Goal: Task Accomplishment & Management: Use online tool/utility

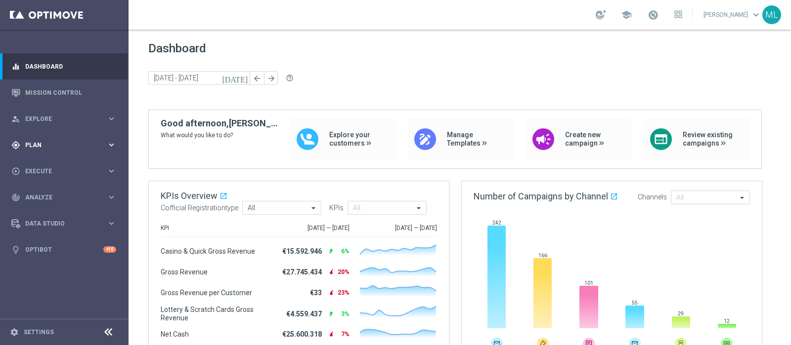
click at [33, 149] on div "gps_fixed Plan" at bounding box center [58, 145] width 95 height 9
click at [330, 66] on div "Dashboard today 22 Sep 2025 - 26 Sep 2025 arrow_back arrow_forward help_outline" at bounding box center [459, 76] width 623 height 68
click at [330, 69] on div "Dashboard today 22 Sep 2025 - 26 Sep 2025 arrow_back arrow_forward help_outline" at bounding box center [459, 76] width 623 height 68
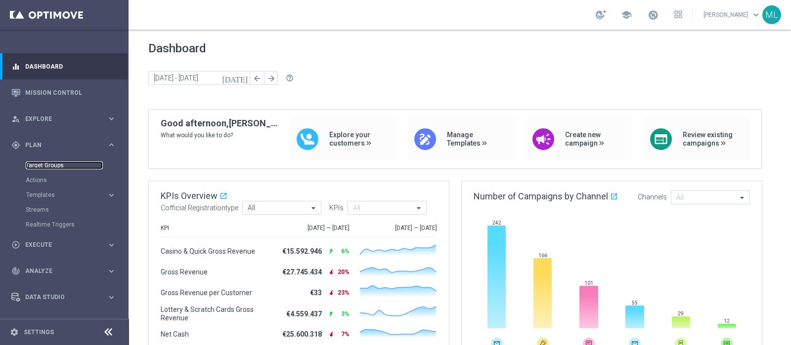
click at [43, 165] on link "Target Groups" at bounding box center [64, 166] width 77 height 8
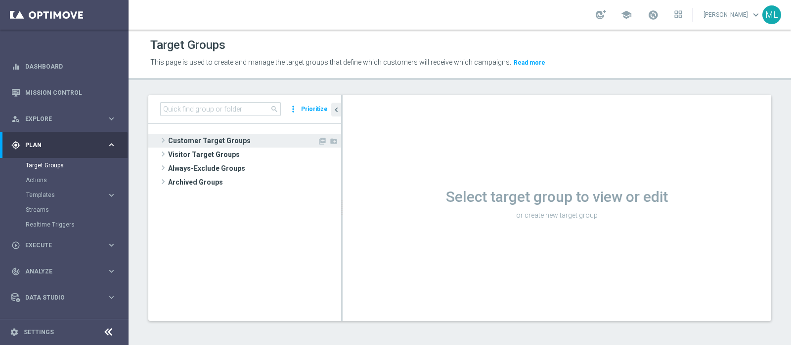
click at [160, 139] on span at bounding box center [163, 140] width 10 height 12
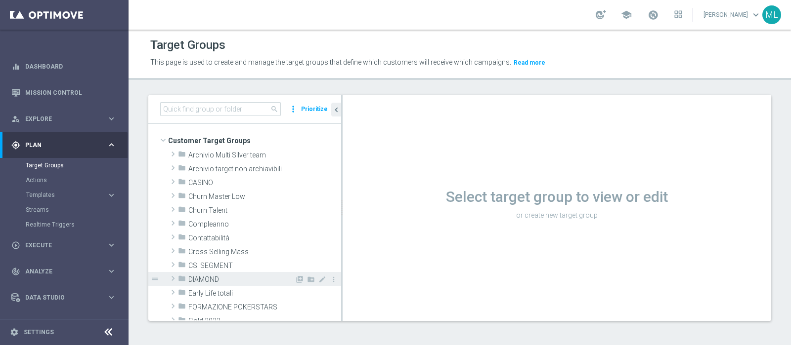
click at [174, 277] on span at bounding box center [173, 279] width 10 height 12
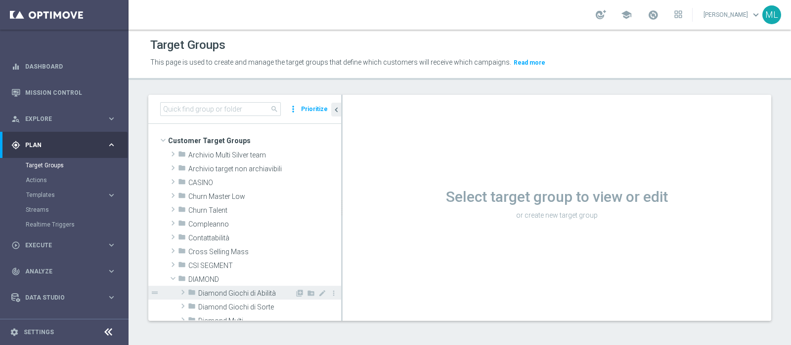
scroll to position [61, 0]
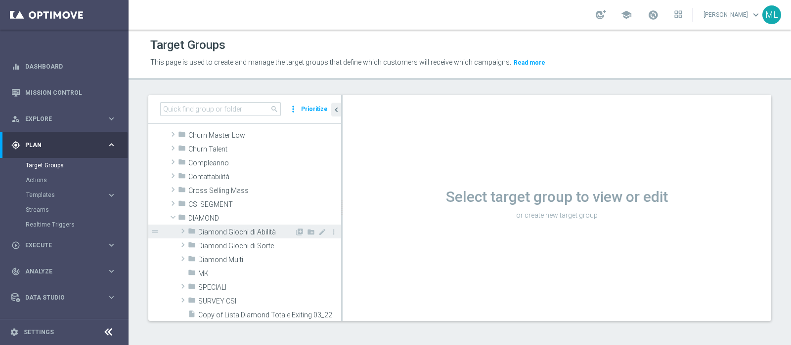
click at [183, 227] on span at bounding box center [183, 231] width 10 height 12
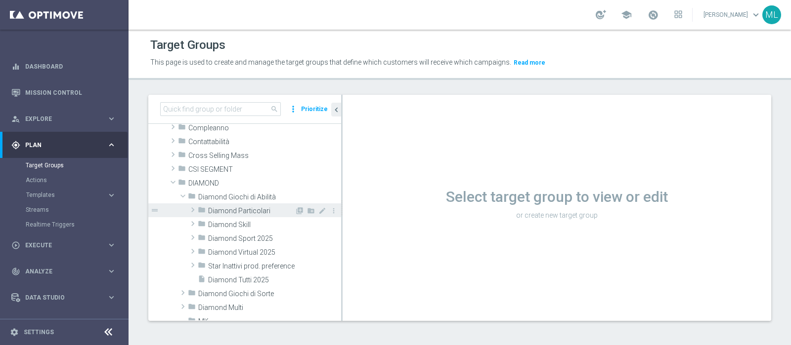
scroll to position [123, 0]
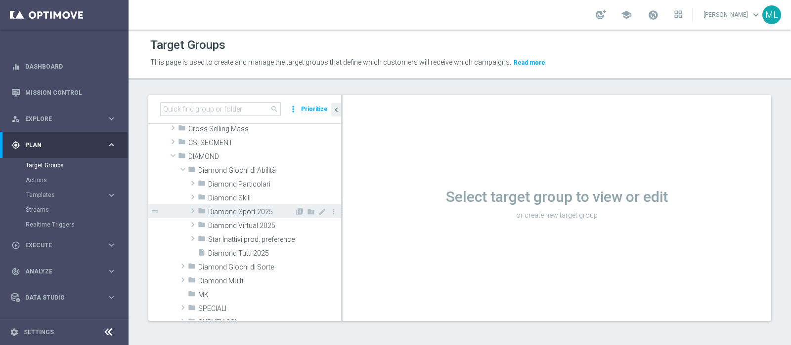
click at [192, 210] on span at bounding box center [193, 211] width 10 height 12
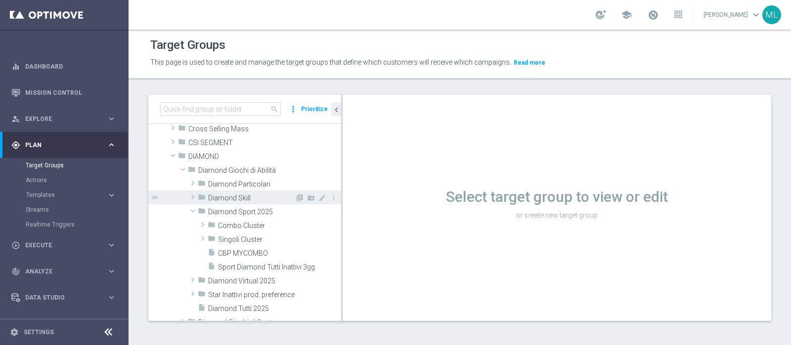
scroll to position [185, 0]
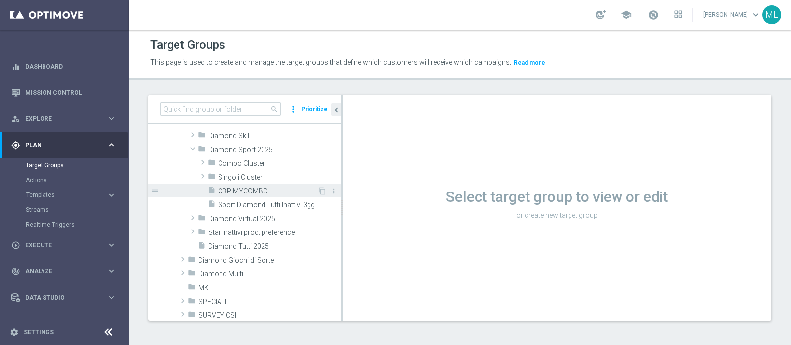
click at [237, 190] on span "CBP MYCOMBO" at bounding box center [267, 191] width 99 height 8
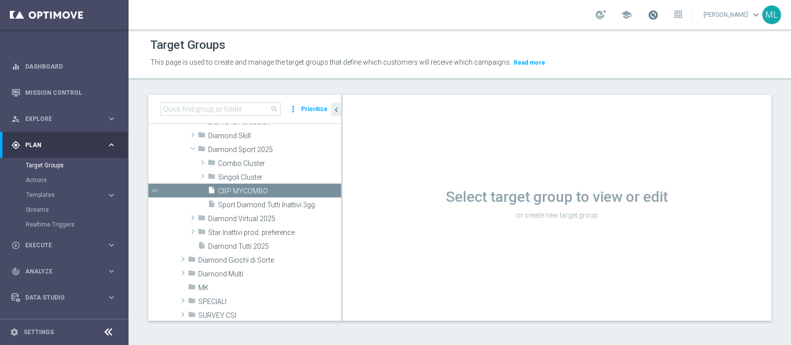
click at [647, 14] on span at bounding box center [652, 14] width 11 height 11
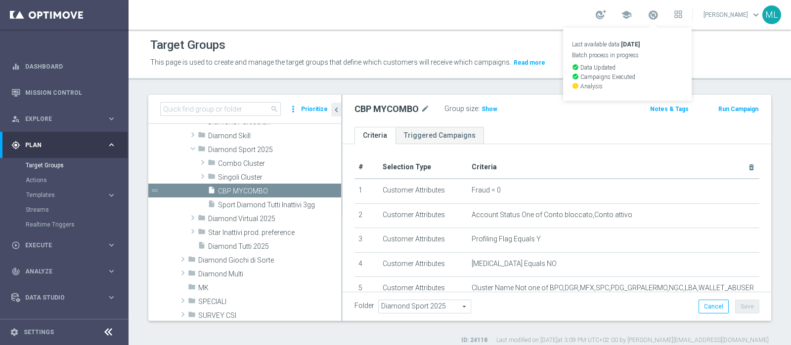
click at [500, 38] on div "Target Groups" at bounding box center [459, 45] width 619 height 19
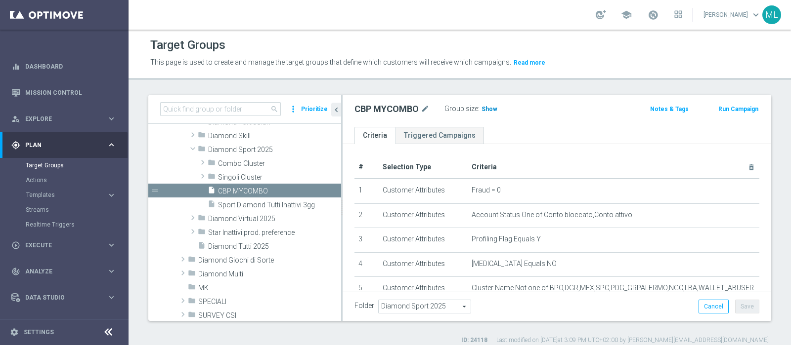
click at [488, 110] on span "Show" at bounding box center [489, 109] width 16 height 7
click at [489, 110] on span "2,132" at bounding box center [490, 110] width 17 height 9
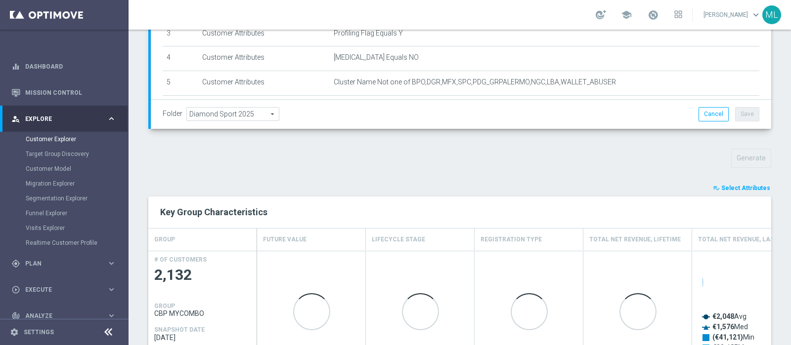
scroll to position [269, 0]
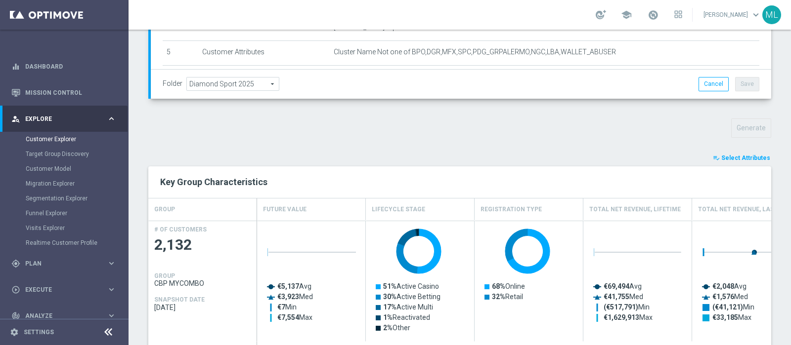
click at [736, 157] on span "Select Attributes" at bounding box center [745, 158] width 49 height 7
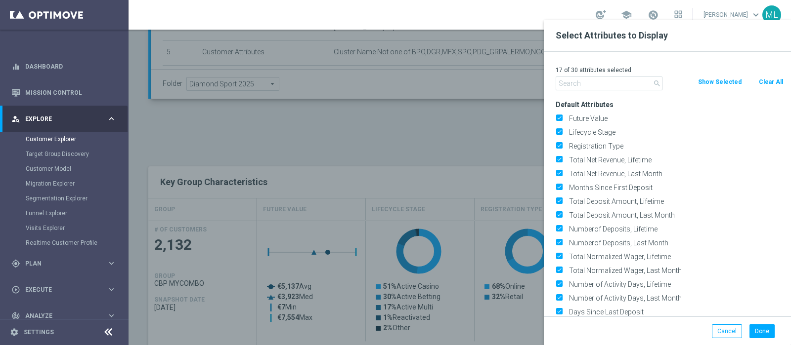
click at [587, 74] on div "17 of 30 attributes selected" at bounding box center [669, 70] width 243 height 13
click at [583, 83] on input "text" at bounding box center [608, 84] width 107 height 14
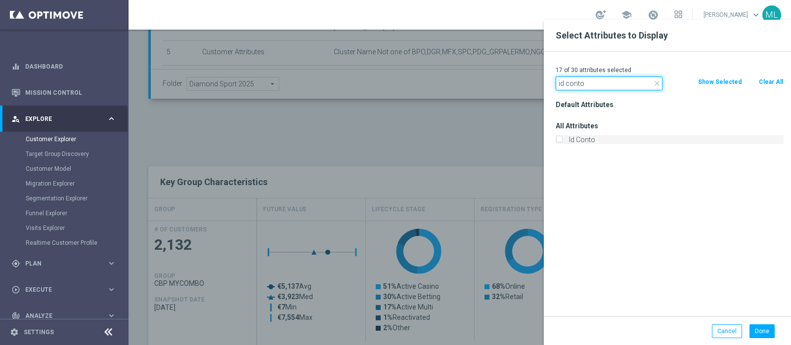
type input "id conto"
click at [559, 140] on input "Id Conto" at bounding box center [558, 141] width 6 height 6
checkbox input "true"
click at [761, 333] on button "Done" at bounding box center [761, 332] width 25 height 14
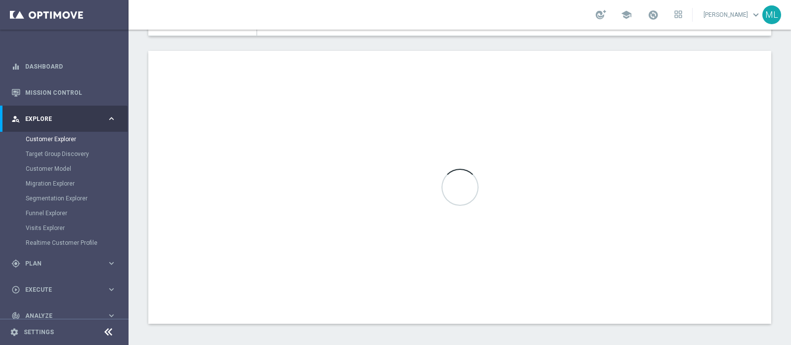
scroll to position [587, 0]
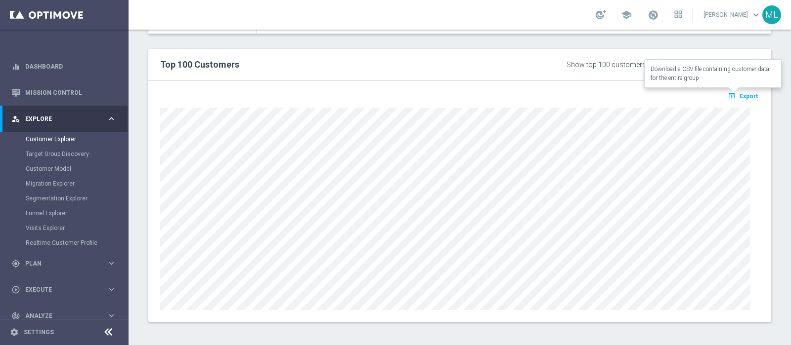
click at [739, 94] on span "Export" at bounding box center [748, 96] width 18 height 7
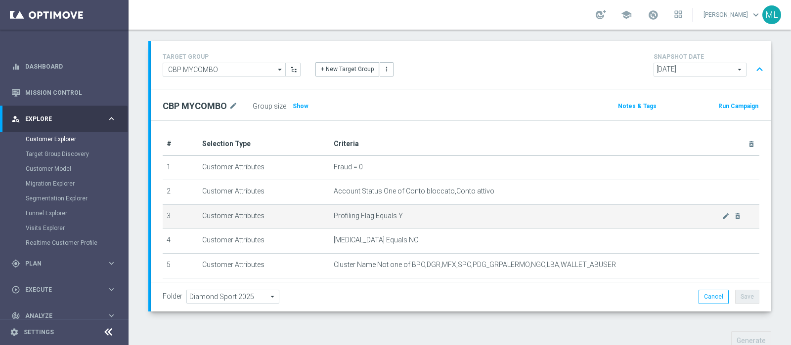
scroll to position [0, 0]
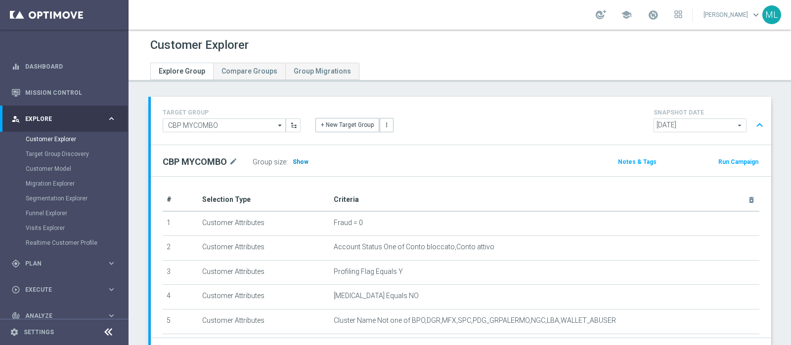
click at [299, 164] on span "Show" at bounding box center [301, 162] width 16 height 7
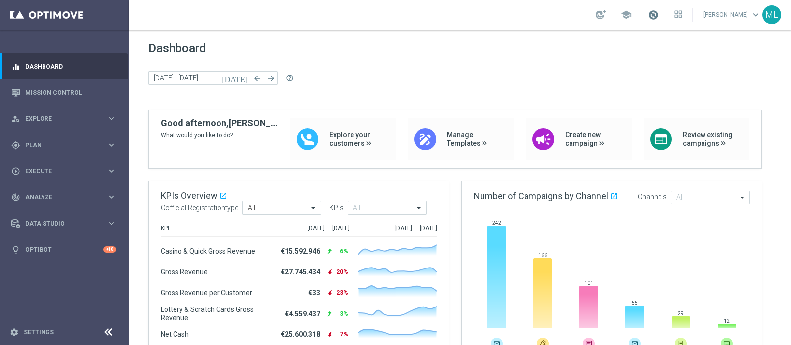
click at [647, 16] on span at bounding box center [652, 14] width 11 height 11
